Goal: Navigation & Orientation: Locate item on page

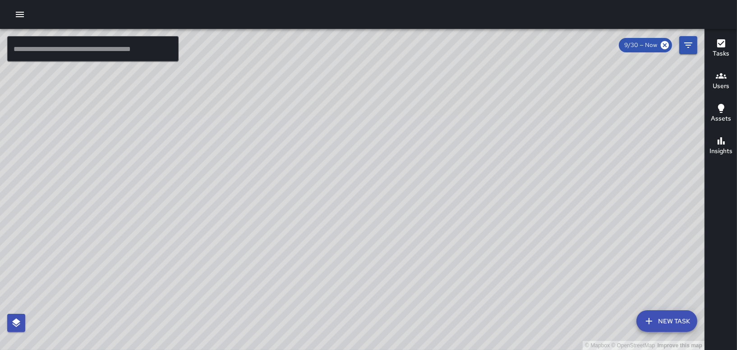
drag, startPoint x: 567, startPoint y: 263, endPoint x: 514, endPoint y: 193, distance: 87.9
click at [514, 193] on div "© Mapbox © OpenStreetMap Improve this map" at bounding box center [352, 189] width 704 height 321
drag, startPoint x: 560, startPoint y: 104, endPoint x: 482, endPoint y: 184, distance: 111.3
click at [482, 184] on div "© Mapbox © OpenStreetMap Improve this map" at bounding box center [352, 189] width 704 height 321
drag, startPoint x: 497, startPoint y: 174, endPoint x: 480, endPoint y: 205, distance: 35.5
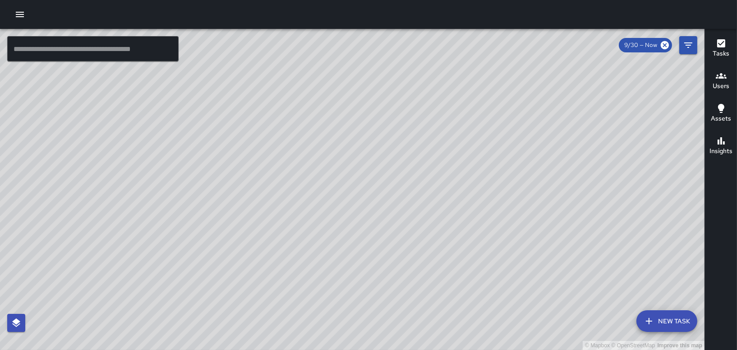
click at [480, 205] on div "© Mapbox © OpenStreetMap Improve this map" at bounding box center [352, 189] width 704 height 321
drag, startPoint x: 411, startPoint y: 229, endPoint x: 544, endPoint y: 200, distance: 136.1
click at [544, 200] on div "© Mapbox © OpenStreetMap Improve this map" at bounding box center [352, 189] width 704 height 321
drag, startPoint x: 264, startPoint y: 230, endPoint x: 447, endPoint y: 209, distance: 183.8
click at [446, 209] on div "© Mapbox © OpenStreetMap Improve this map" at bounding box center [352, 189] width 704 height 321
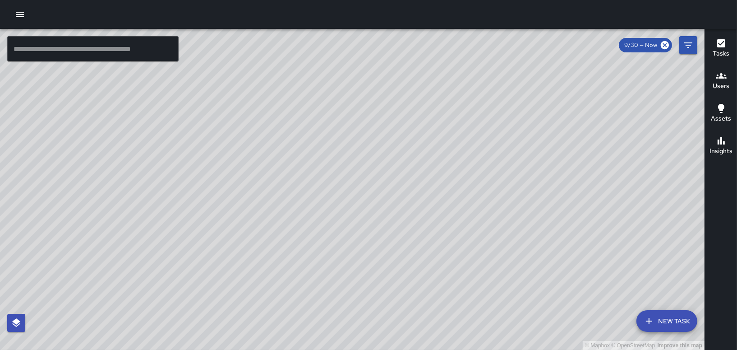
drag, startPoint x: 335, startPoint y: 282, endPoint x: 363, endPoint y: 206, distance: 80.9
click at [363, 206] on div "© Mapbox © OpenStreetMap Improve this map" at bounding box center [352, 189] width 704 height 321
drag, startPoint x: 363, startPoint y: 219, endPoint x: 437, endPoint y: 136, distance: 111.2
click at [437, 137] on div "© Mapbox © OpenStreetMap Improve this map" at bounding box center [352, 189] width 704 height 321
drag, startPoint x: 545, startPoint y: 160, endPoint x: 435, endPoint y: 202, distance: 117.5
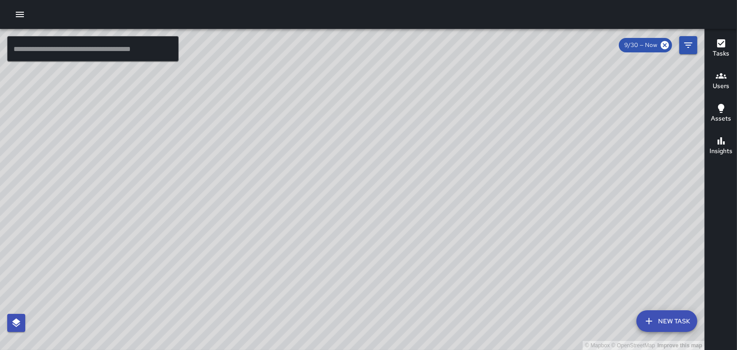
click at [435, 202] on div "© Mapbox © OpenStreetMap Improve this map" at bounding box center [352, 189] width 704 height 321
drag, startPoint x: 456, startPoint y: 239, endPoint x: 429, endPoint y: 263, distance: 36.4
click at [429, 263] on div "© Mapbox © OpenStreetMap Improve this map" at bounding box center [352, 189] width 704 height 321
drag, startPoint x: 396, startPoint y: 234, endPoint x: 396, endPoint y: 261, distance: 26.6
click at [396, 261] on div "© Mapbox © OpenStreetMap Improve this map" at bounding box center [352, 189] width 704 height 321
